Goal: Book appointment/travel/reservation

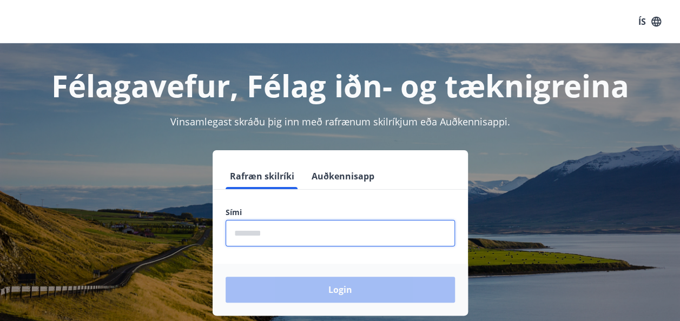
click at [274, 235] on input "phone" at bounding box center [340, 233] width 229 height 27
type input "********"
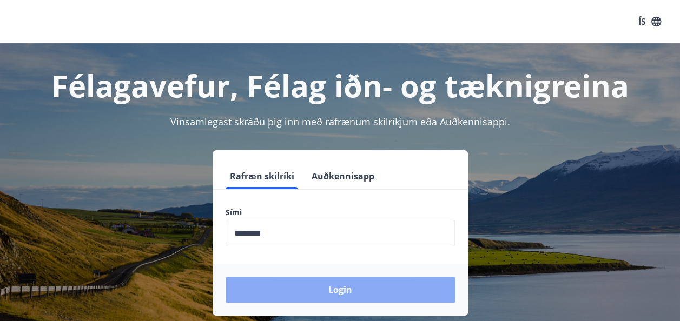
click at [274, 277] on button "Login" at bounding box center [340, 290] width 229 height 26
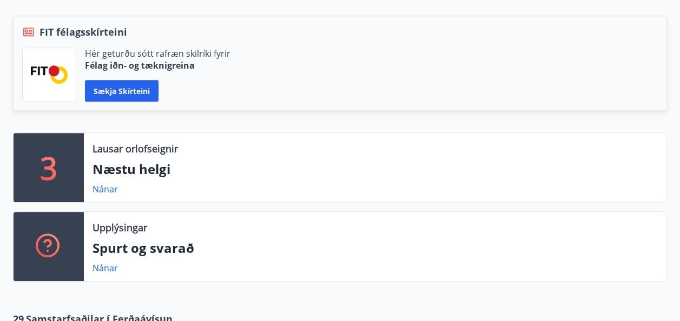
scroll to position [240, 0]
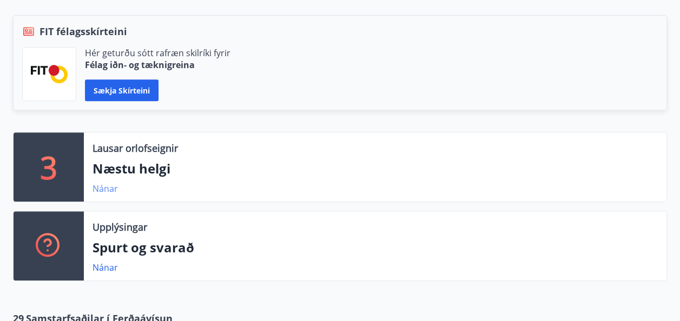
click at [104, 190] on link "Nánar" at bounding box center [104, 189] width 25 height 12
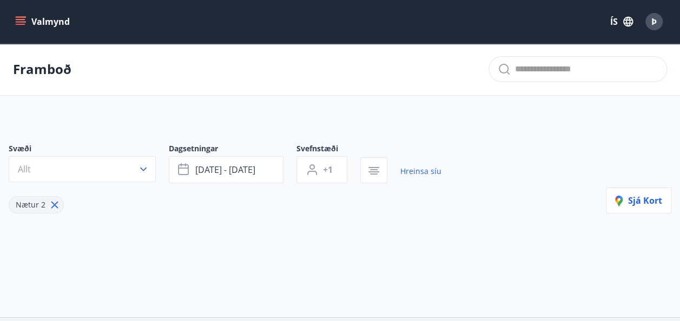
type input "*"
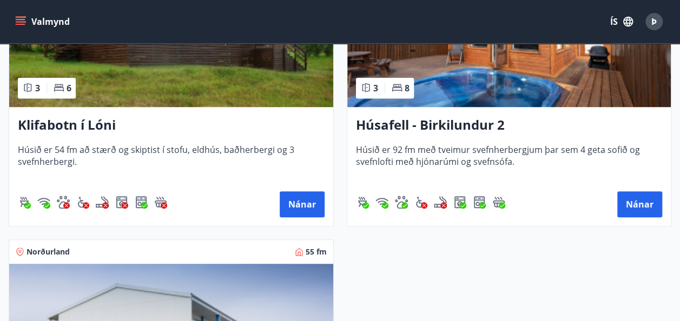
scroll to position [306, 0]
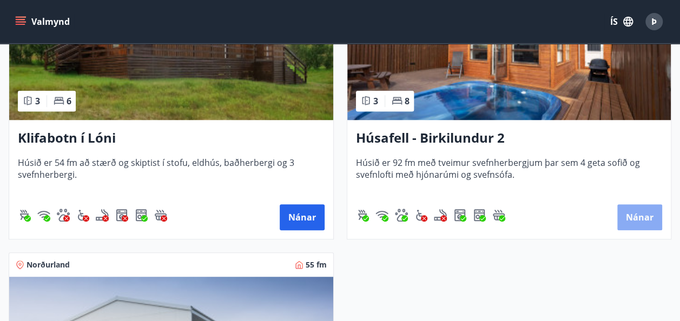
click at [637, 218] on button "Nánar" at bounding box center [639, 217] width 45 height 26
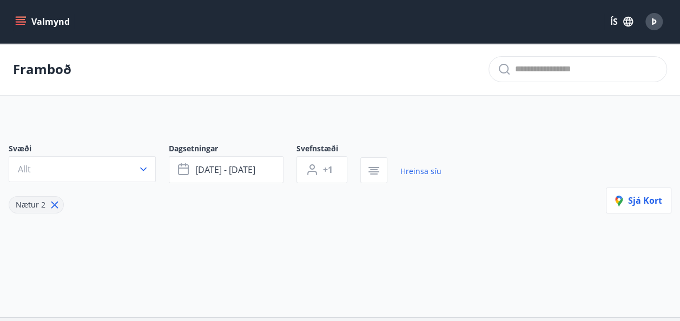
type input "*"
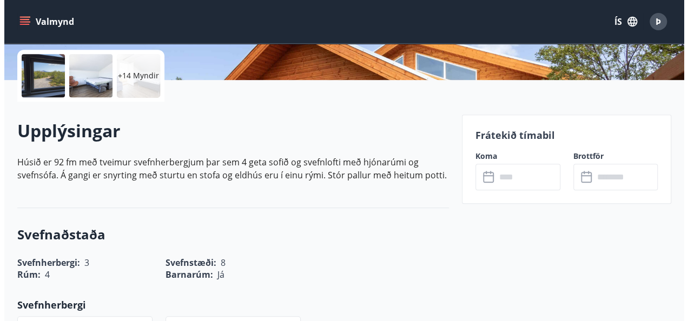
scroll to position [246, 0]
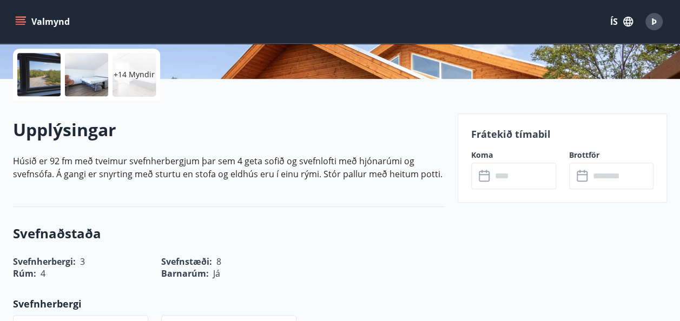
click at [45, 78] on div at bounding box center [38, 74] width 43 height 43
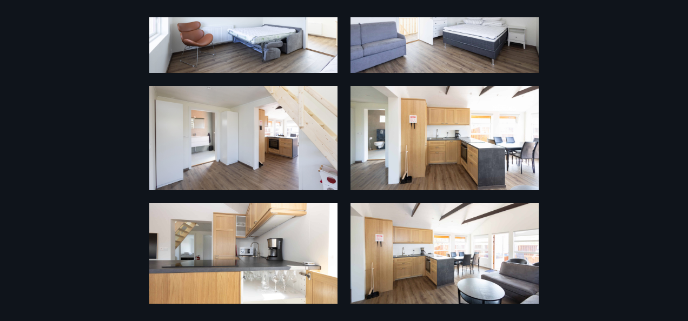
scroll to position [328, 0]
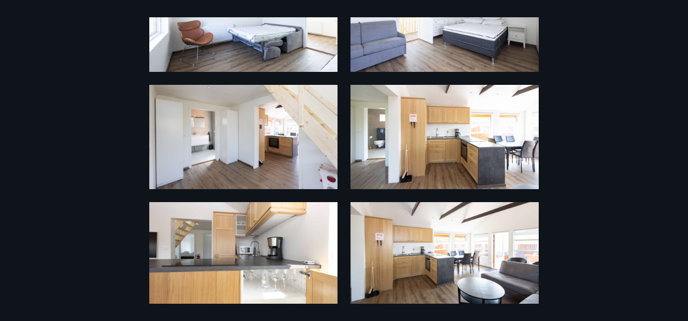
click at [578, 156] on div "20 Myndir" at bounding box center [344, 160] width 688 height 287
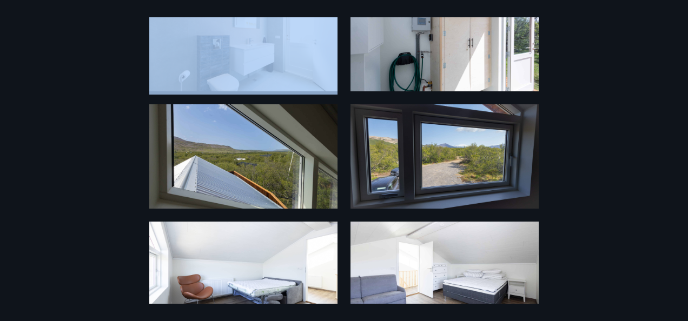
scroll to position [75, 0]
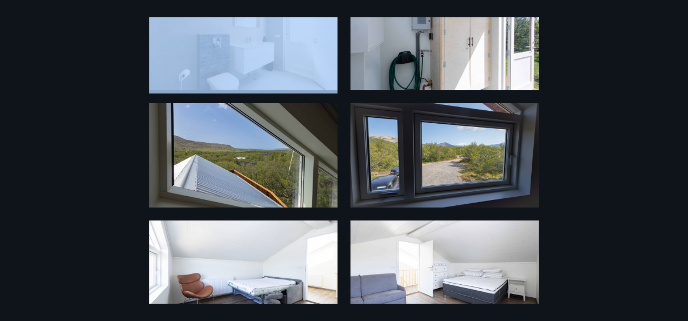
click at [241, 37] on img at bounding box center [243, 38] width 188 height 104
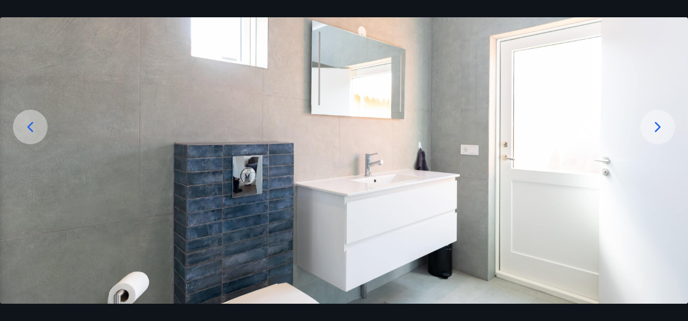
scroll to position [94, 0]
click at [650, 123] on icon at bounding box center [657, 127] width 17 height 17
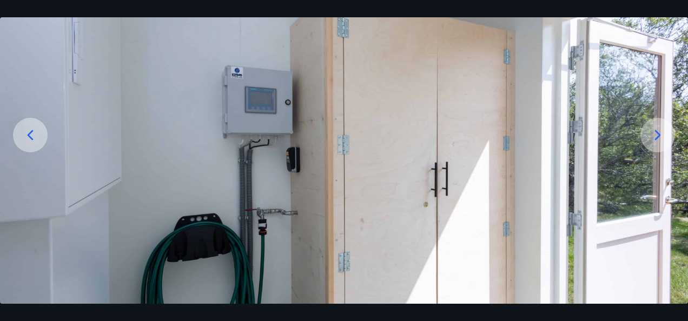
scroll to position [82, 0]
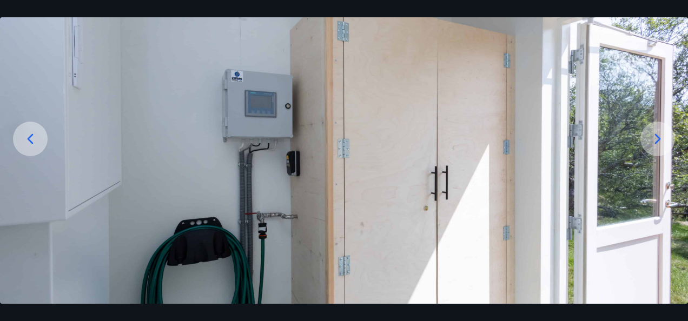
click at [653, 135] on icon at bounding box center [657, 138] width 17 height 17
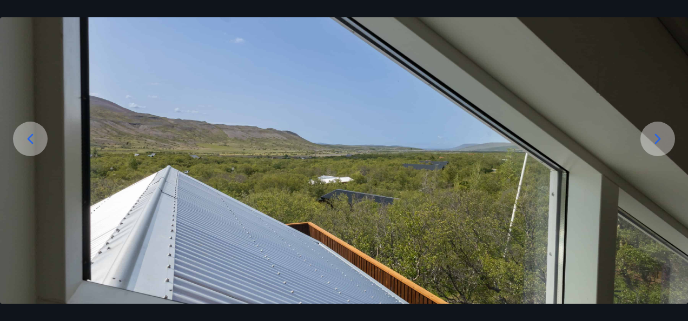
click at [653, 135] on icon at bounding box center [657, 138] width 17 height 17
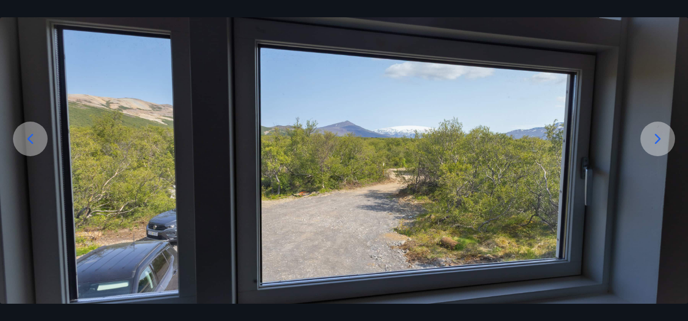
click at [653, 135] on icon at bounding box center [657, 138] width 17 height 17
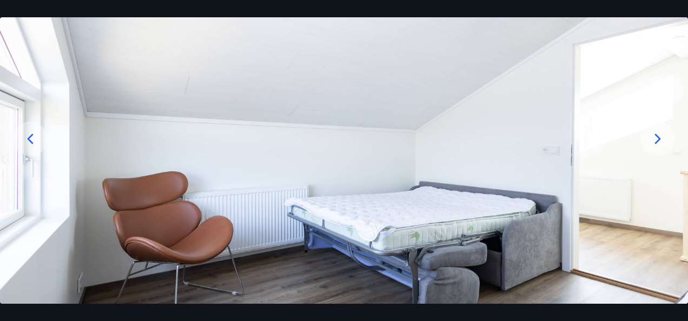
click at [653, 135] on icon at bounding box center [657, 138] width 17 height 17
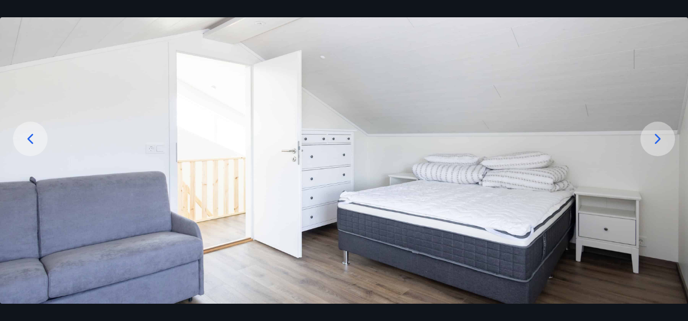
click at [653, 135] on icon at bounding box center [657, 138] width 17 height 17
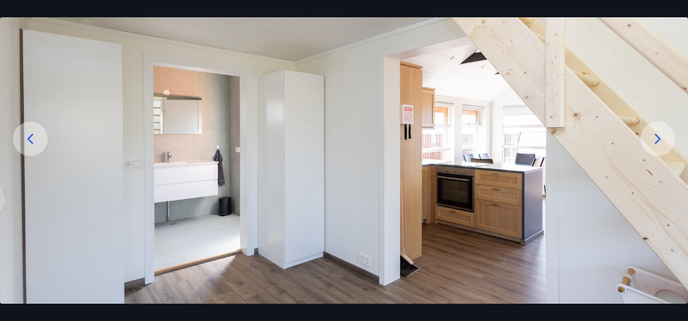
click at [653, 135] on icon at bounding box center [657, 138] width 17 height 17
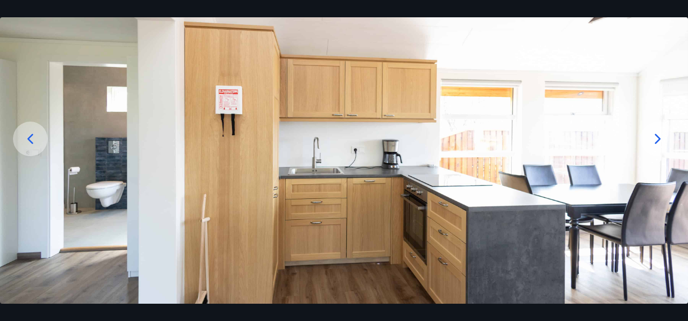
click at [653, 135] on icon at bounding box center [657, 138] width 17 height 17
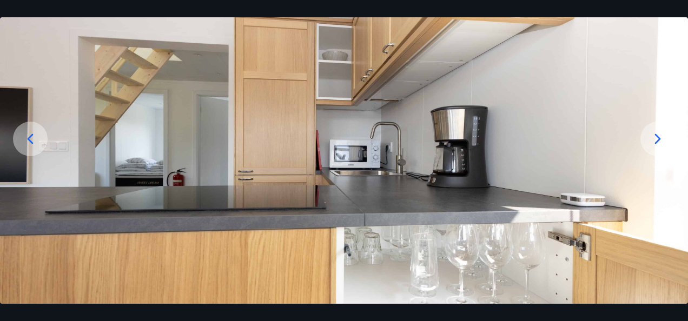
click at [653, 135] on icon at bounding box center [657, 138] width 17 height 17
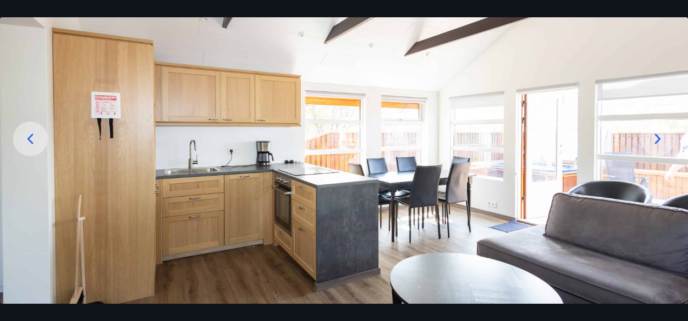
click at [653, 135] on icon at bounding box center [657, 138] width 17 height 17
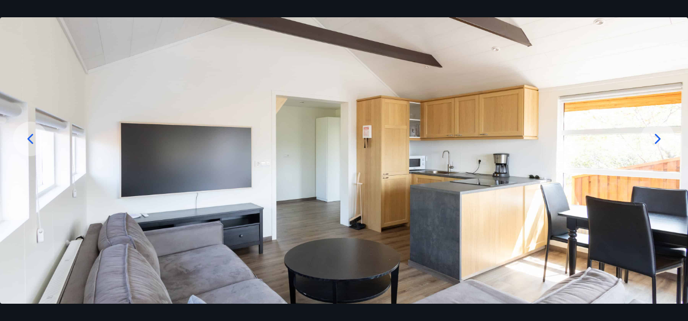
click at [653, 135] on icon at bounding box center [657, 138] width 17 height 17
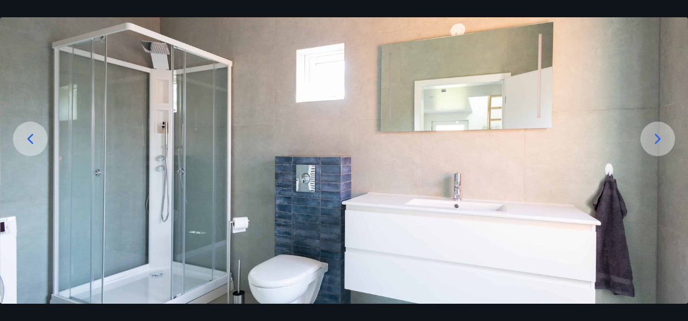
click at [653, 135] on icon at bounding box center [657, 138] width 17 height 17
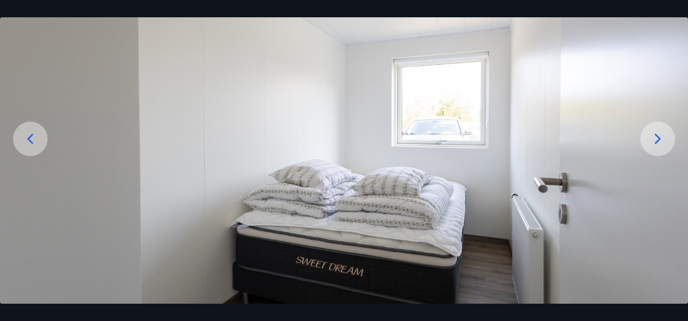
click at [653, 135] on icon at bounding box center [657, 138] width 17 height 17
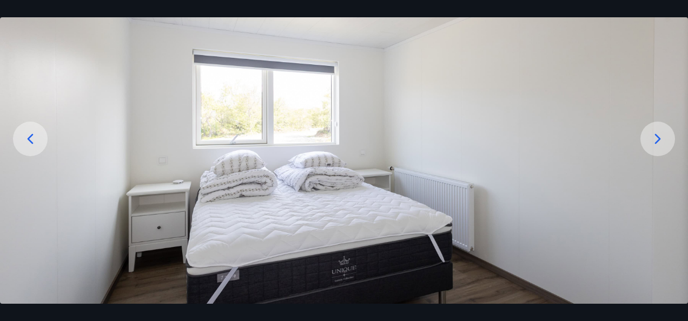
click at [653, 135] on icon at bounding box center [657, 138] width 17 height 17
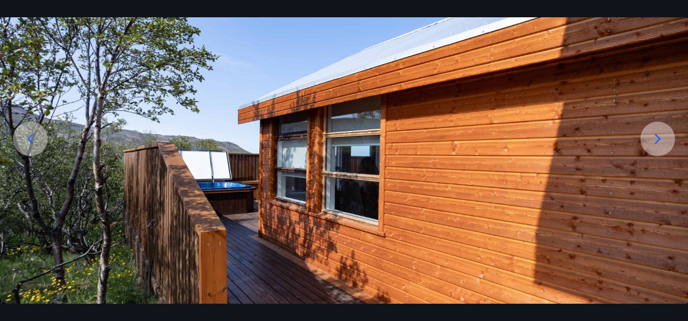
click at [653, 135] on icon at bounding box center [657, 138] width 17 height 17
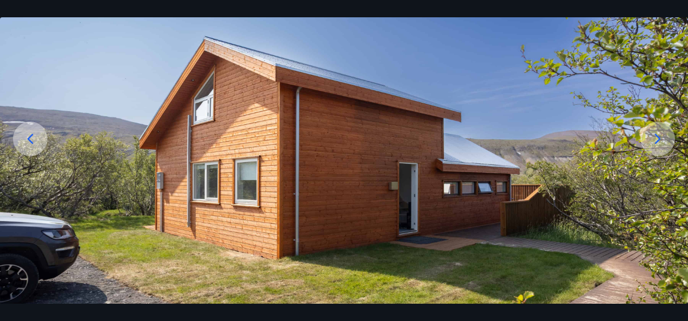
click at [653, 135] on icon at bounding box center [657, 138] width 17 height 17
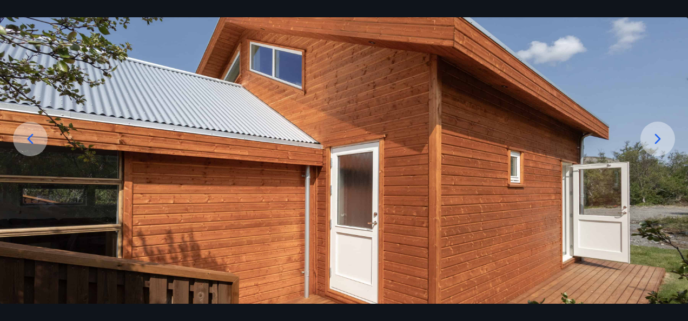
click at [653, 135] on icon at bounding box center [657, 138] width 17 height 17
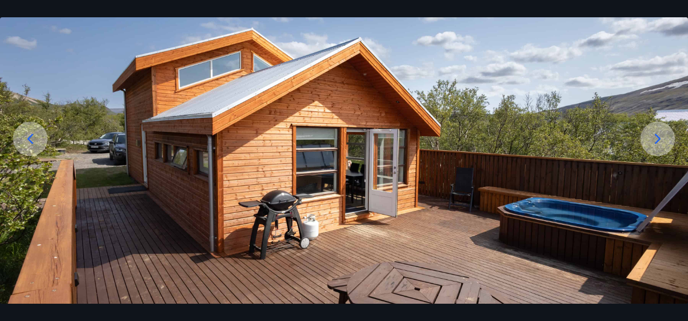
click at [653, 135] on icon at bounding box center [657, 138] width 17 height 17
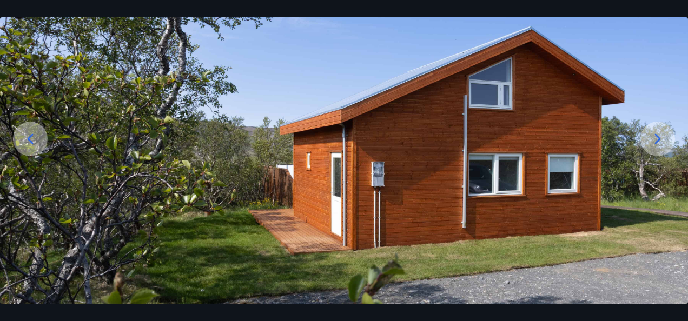
click at [653, 135] on icon at bounding box center [657, 138] width 17 height 17
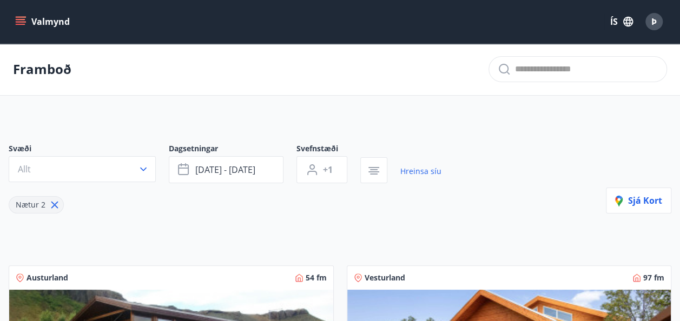
click at [50, 21] on button "Valmynd" at bounding box center [43, 21] width 61 height 19
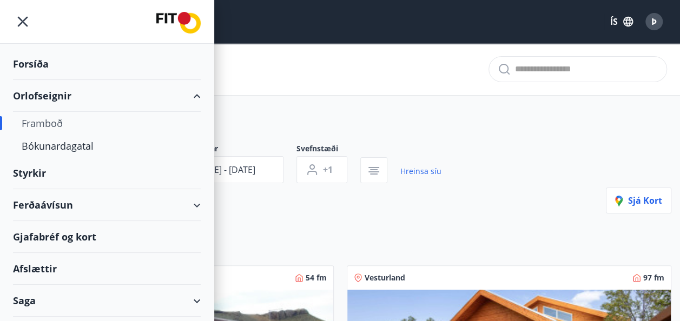
click at [38, 206] on div "Ferðaávísun" at bounding box center [107, 205] width 188 height 32
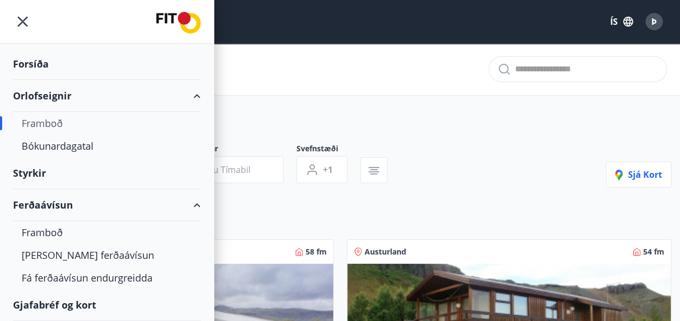
type input "*"
click at [75, 255] on div "Kaupa ferðaávísun" at bounding box center [107, 255] width 170 height 23
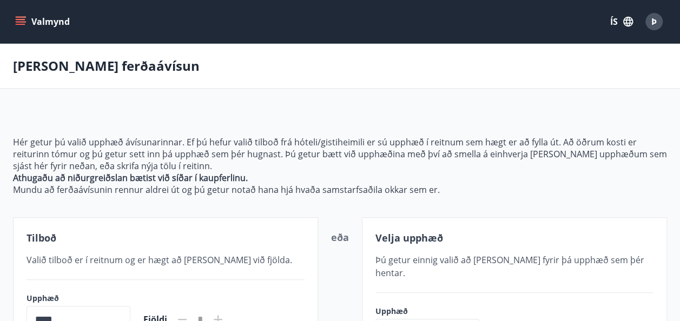
click at [24, 22] on icon "menu" at bounding box center [22, 21] width 12 height 1
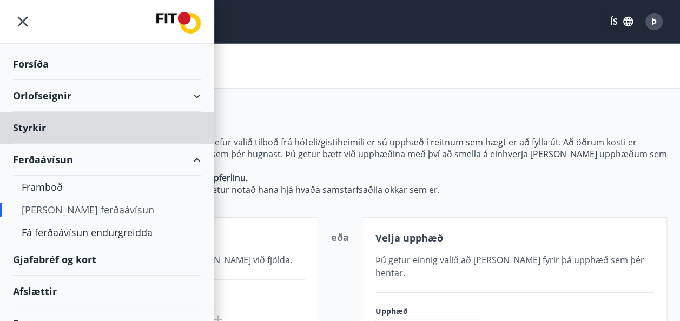
click at [29, 61] on div "Forsíða" at bounding box center [107, 64] width 188 height 32
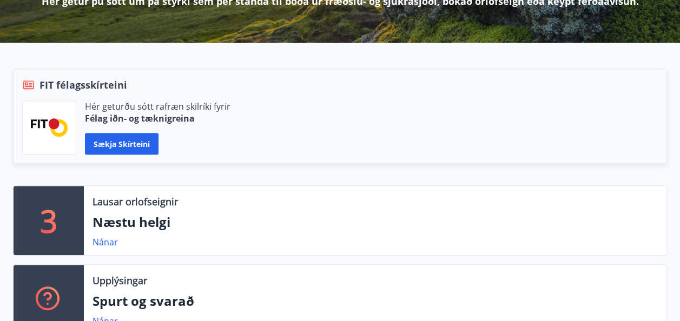
scroll to position [187, 0]
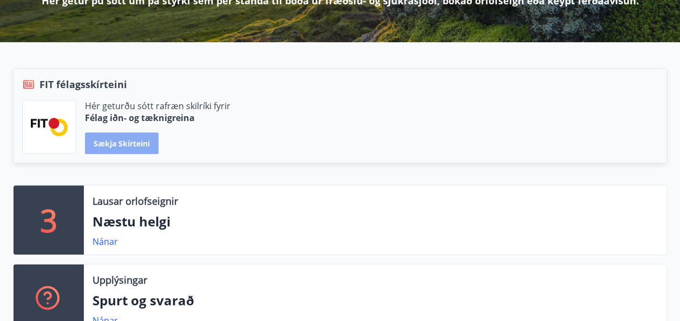
click at [136, 142] on button "Sækja skírteini" at bounding box center [122, 144] width 74 height 22
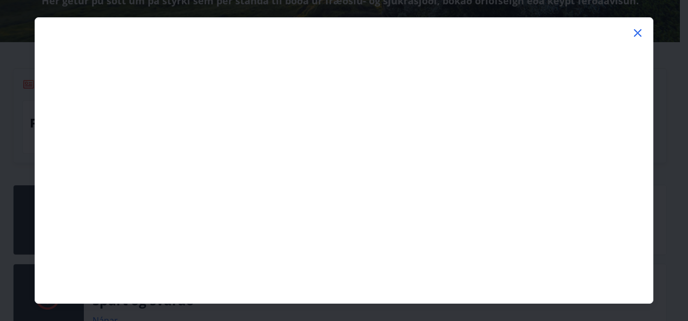
click at [638, 33] on icon at bounding box center [638, 33] width 2 height 2
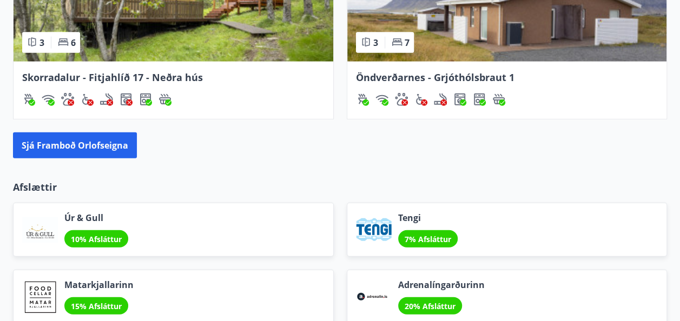
scroll to position [1191, 0]
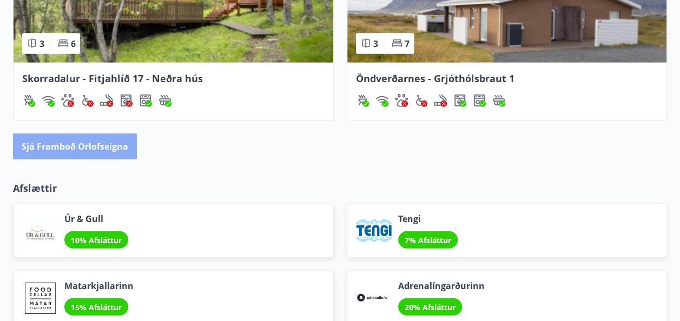
click at [115, 146] on button "Sjá framboð orlofseigna" at bounding box center [75, 147] width 124 height 26
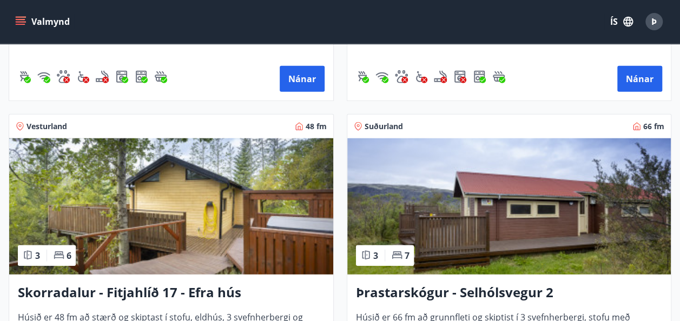
scroll to position [3145, 0]
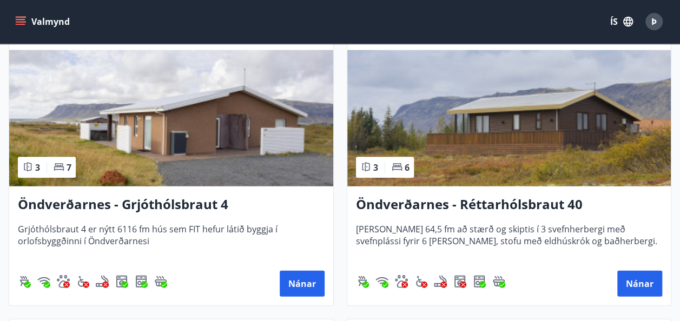
click at [219, 124] on img at bounding box center [171, 118] width 324 height 136
